Goal: Task Accomplishment & Management: Use online tool/utility

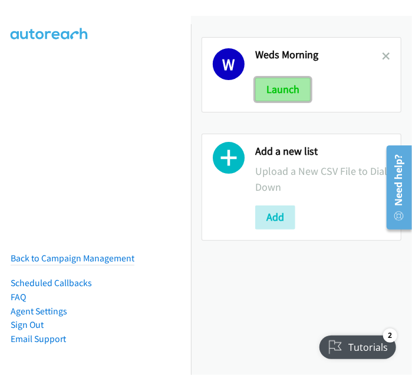
click at [282, 91] on button "Launch" at bounding box center [282, 90] width 55 height 24
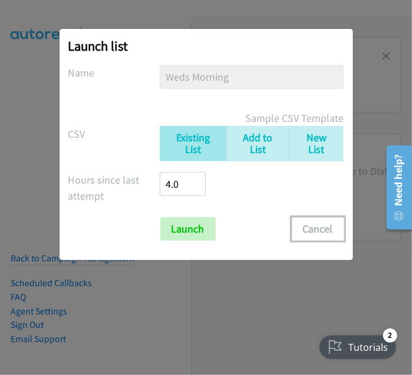
click at [314, 235] on button "Cancel" at bounding box center [317, 229] width 52 height 24
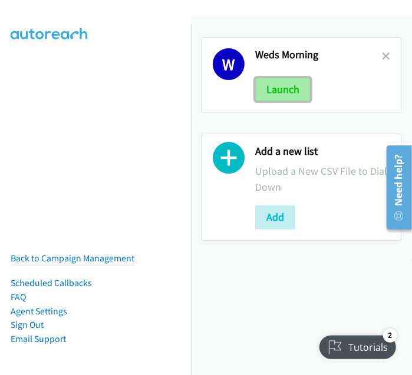
click at [275, 99] on button "Launch" at bounding box center [282, 90] width 55 height 24
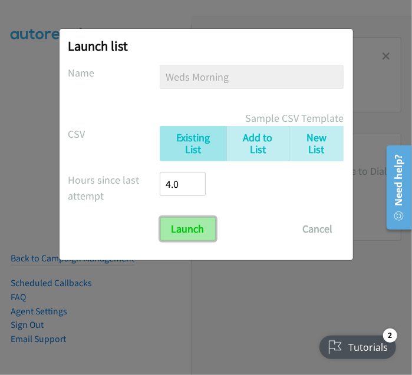
click at [187, 228] on input "Launch" at bounding box center [187, 229] width 55 height 24
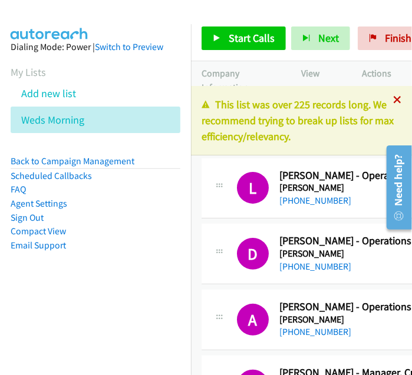
click at [393, 103] on icon at bounding box center [397, 101] width 8 height 8
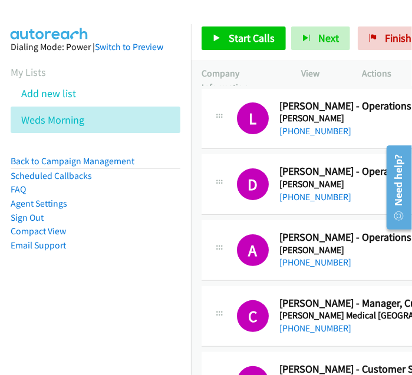
click at [44, 235] on link "Compact View" at bounding box center [38, 230] width 55 height 11
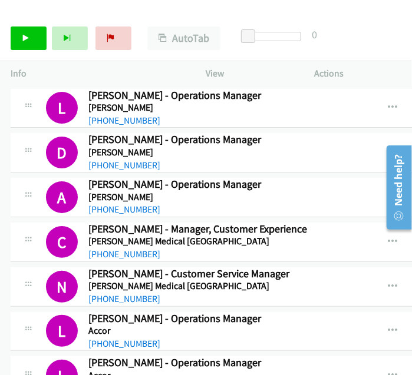
click at [389, 21] on div "Start Calls Pause Next Finish Paused AutoTab AutoTab 0" at bounding box center [206, 38] width 412 height 45
click at [390, 45] on div "Start Calls Pause Next Finish Paused AutoTab AutoTab 0" at bounding box center [206, 38] width 412 height 45
click at [26, 39] on icon at bounding box center [26, 39] width 8 height 8
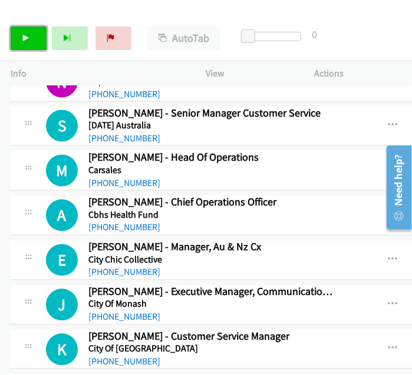
scroll to position [2944, 0]
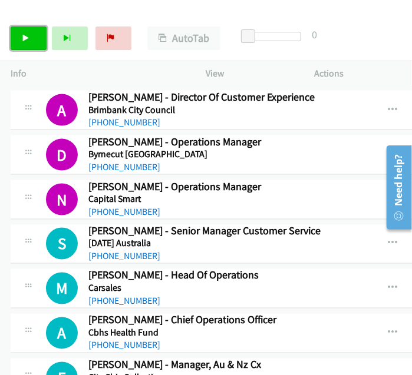
click at [33, 38] on link "Start Calls" at bounding box center [29, 38] width 36 height 24
click at [25, 35] on icon at bounding box center [26, 39] width 8 height 8
click at [308, 19] on div "Start Calls Pause Next Finish Paused AutoTab AutoTab 0" at bounding box center [206, 38] width 412 height 45
